Goal: Navigation & Orientation: Find specific page/section

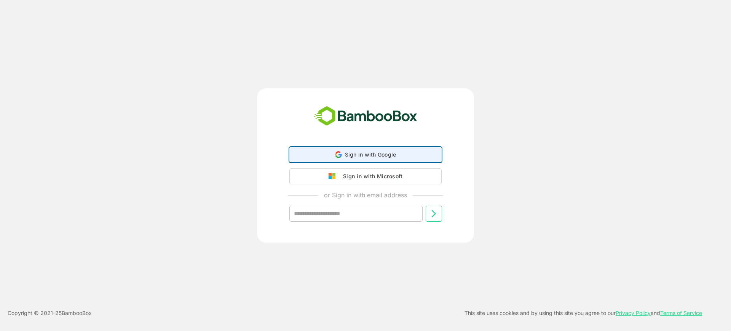
click at [328, 151] on div "Sign in with Google Sign in with Google. Opens in new tab" at bounding box center [365, 154] width 142 height 14
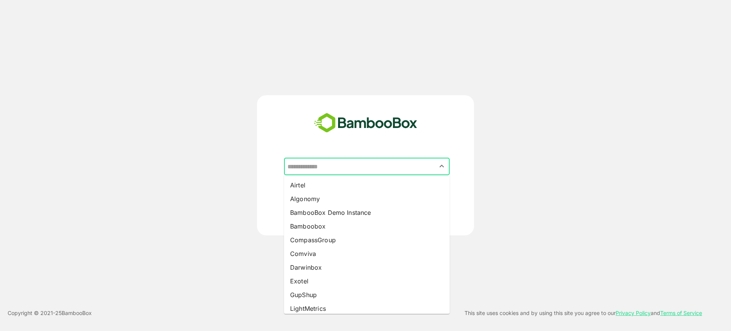
click at [321, 166] on input "text" at bounding box center [366, 166] width 163 height 14
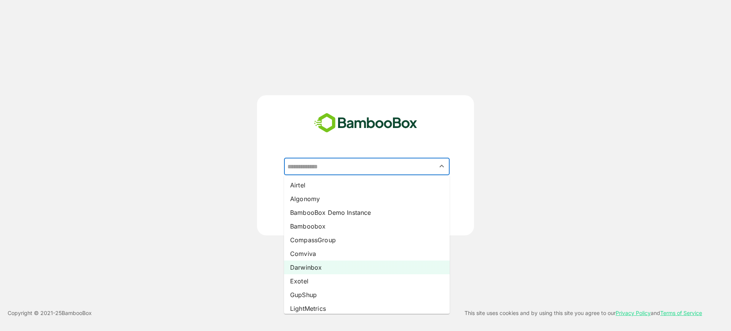
click at [329, 267] on li "Darwinbox" at bounding box center [367, 267] width 166 height 14
type input "*********"
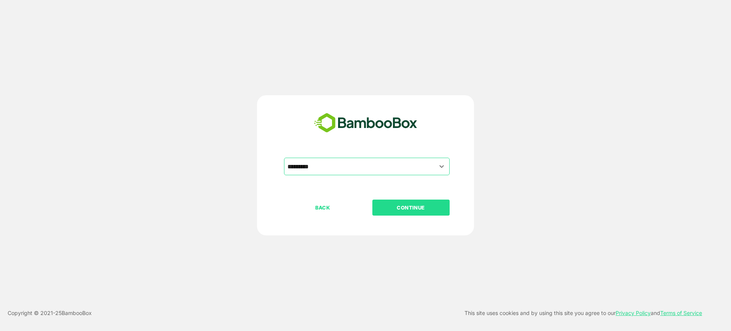
click at [403, 210] on p "CONTINUE" at bounding box center [411, 207] width 76 height 8
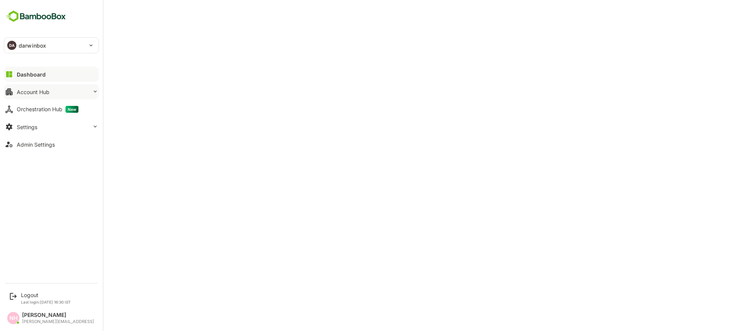
click at [16, 93] on button "Account Hub" at bounding box center [51, 91] width 95 height 15
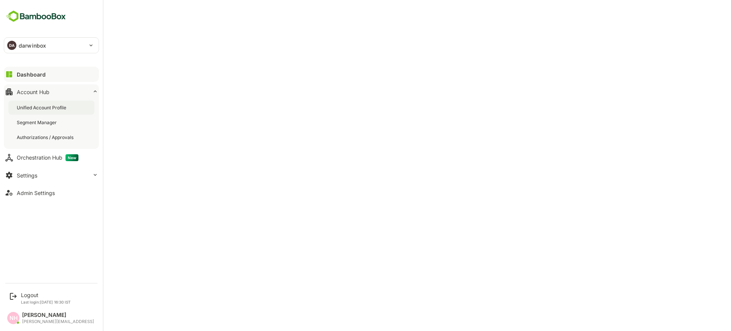
click at [30, 107] on div "Unified Account Profile" at bounding box center [42, 107] width 51 height 6
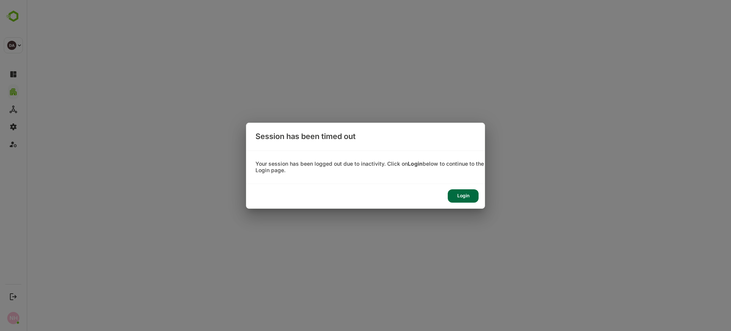
click at [462, 190] on div "Login" at bounding box center [463, 195] width 31 height 13
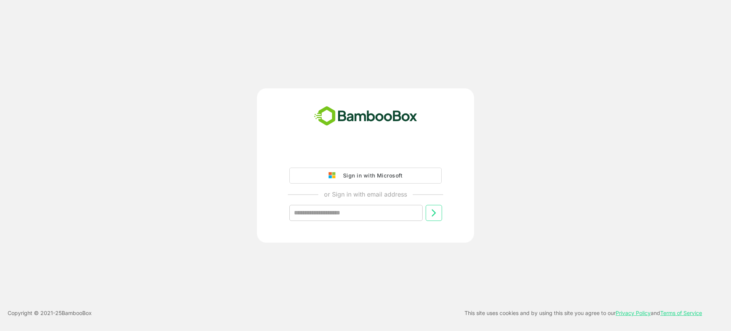
click at [381, 164] on div "Sign in with Microsoft or Sign in with email address ​" at bounding box center [366, 190] width 190 height 86
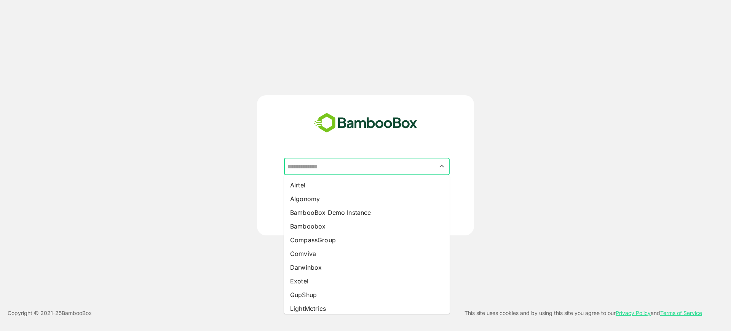
click at [378, 164] on input "text" at bounding box center [366, 166] width 163 height 14
